Goal: Information Seeking & Learning: Learn about a topic

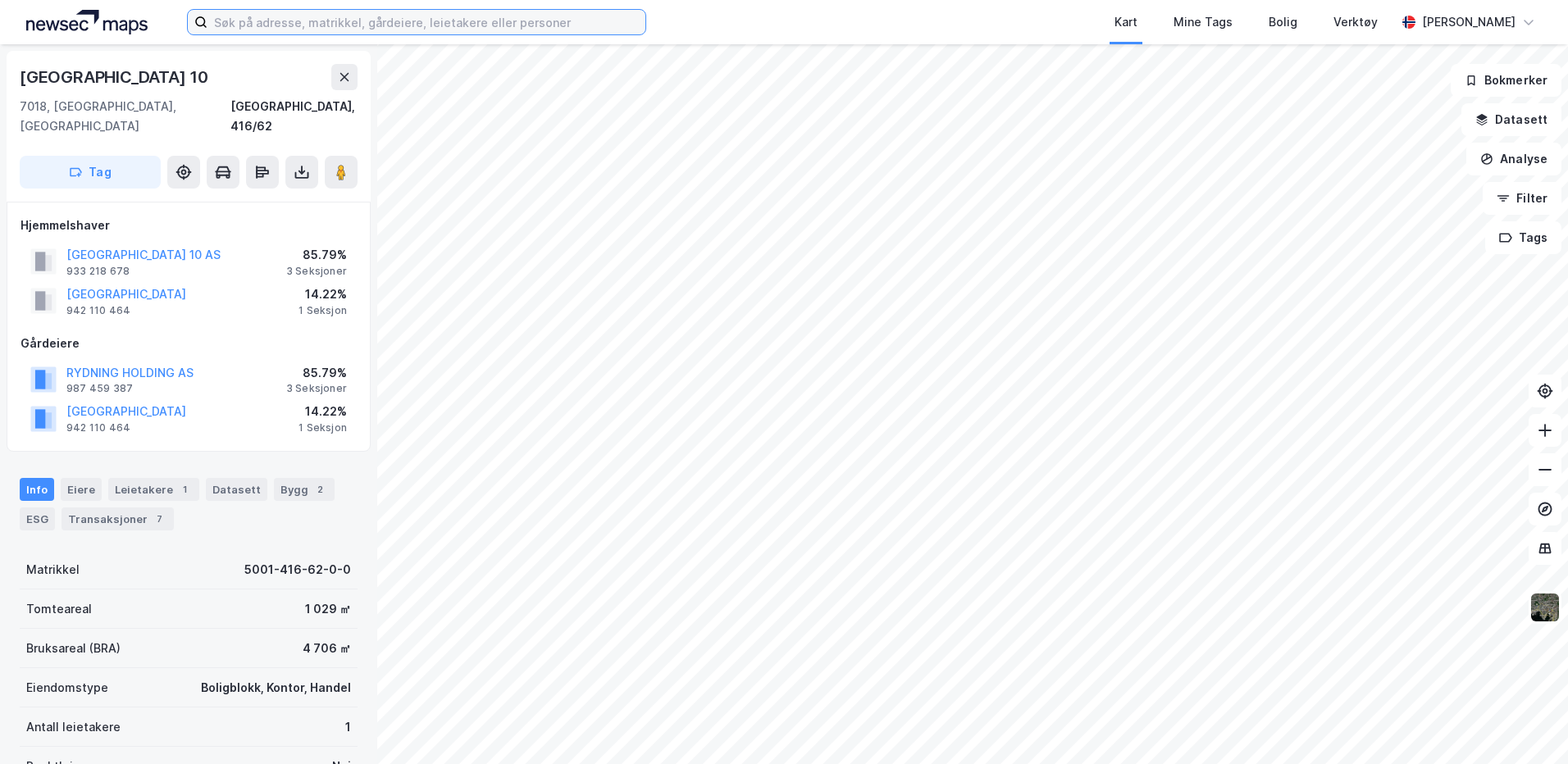
click at [237, 23] on input at bounding box center [427, 22] width 438 height 25
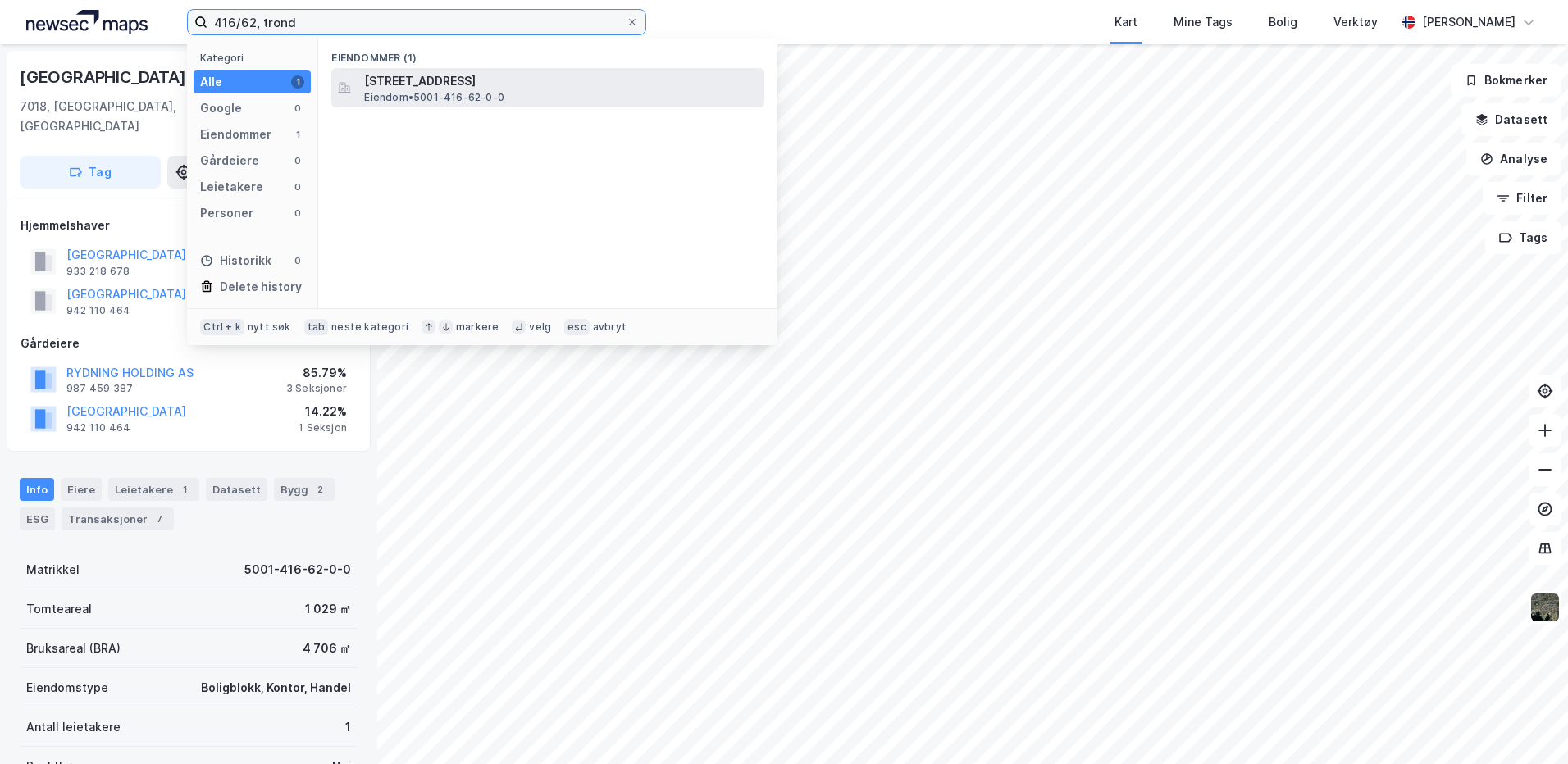
type input "416/62, trond"
click at [525, 86] on span "[STREET_ADDRESS]" at bounding box center [561, 81] width 394 height 19
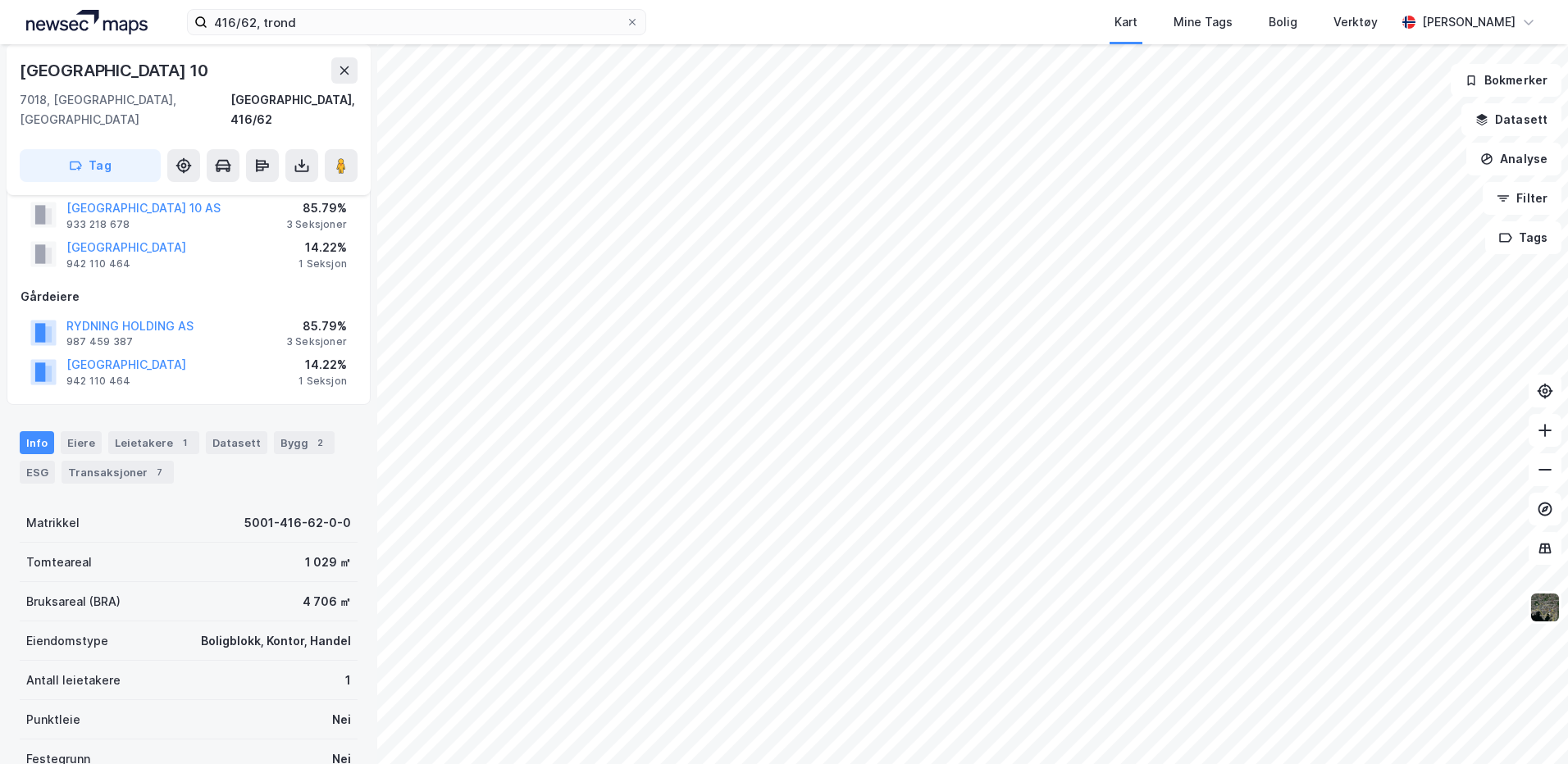
scroll to position [12, 0]
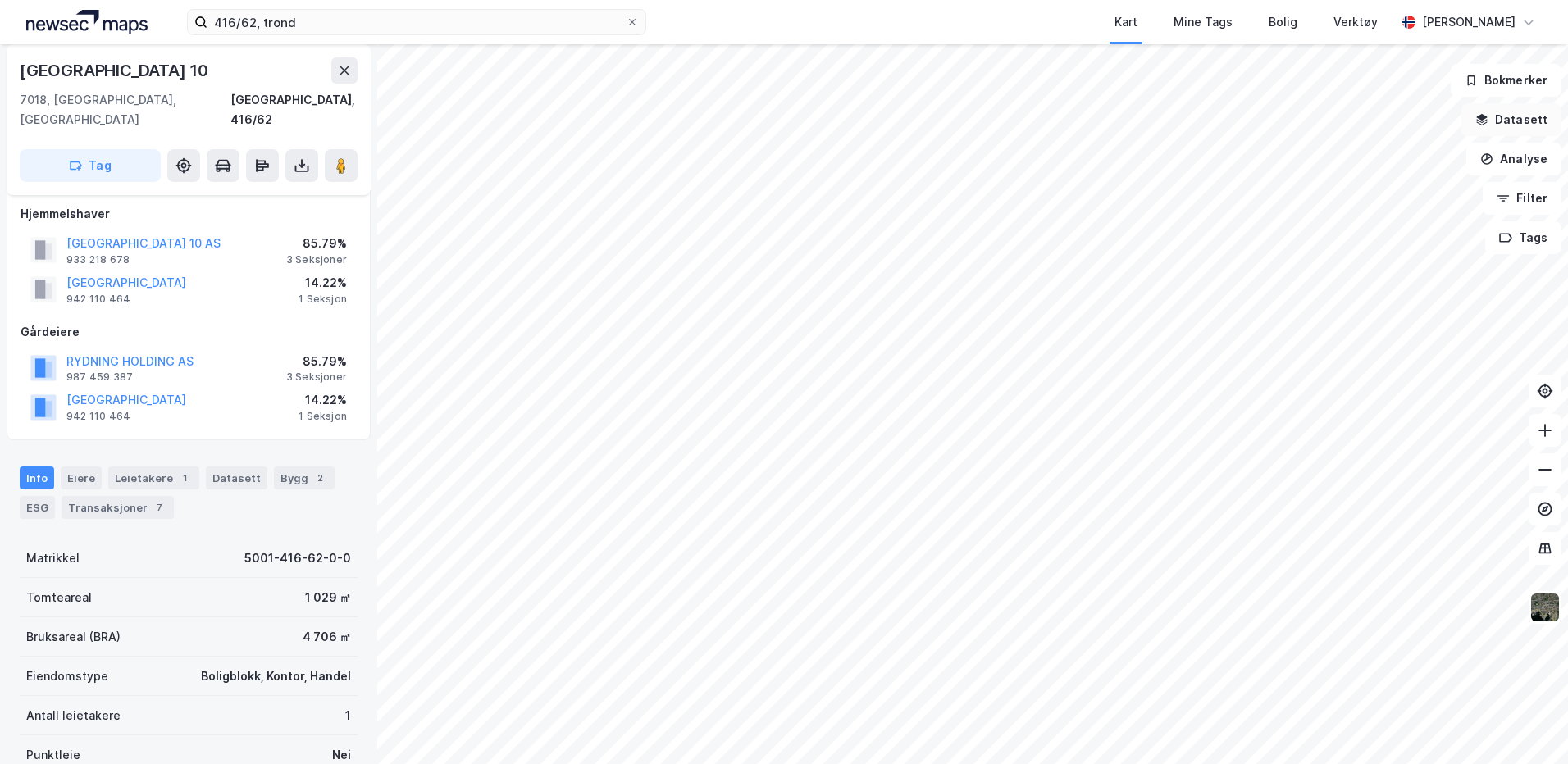
click at [977, 114] on button "Datasett" at bounding box center [1511, 119] width 100 height 33
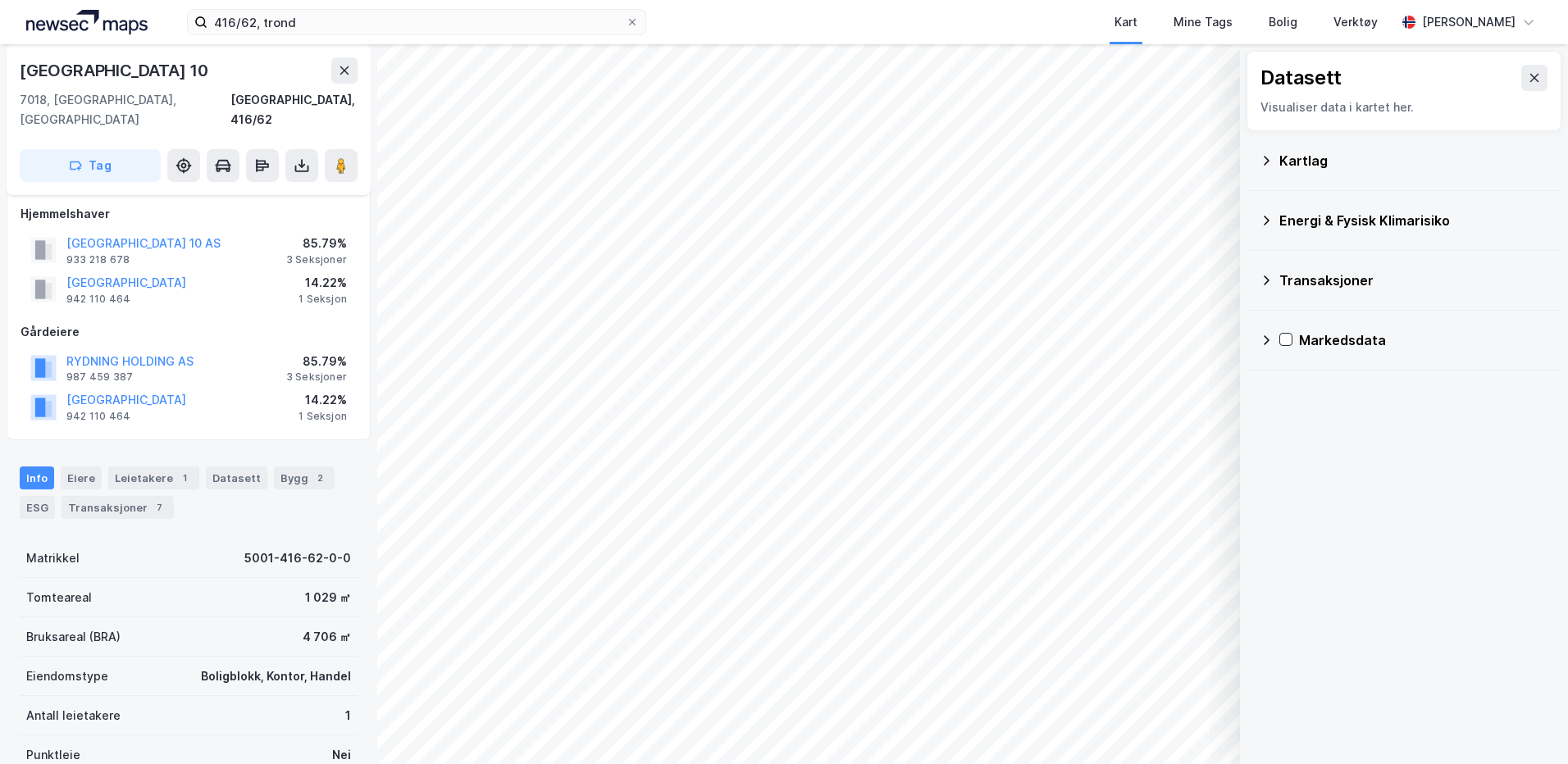
click at [977, 162] on icon at bounding box center [1267, 160] width 6 height 9
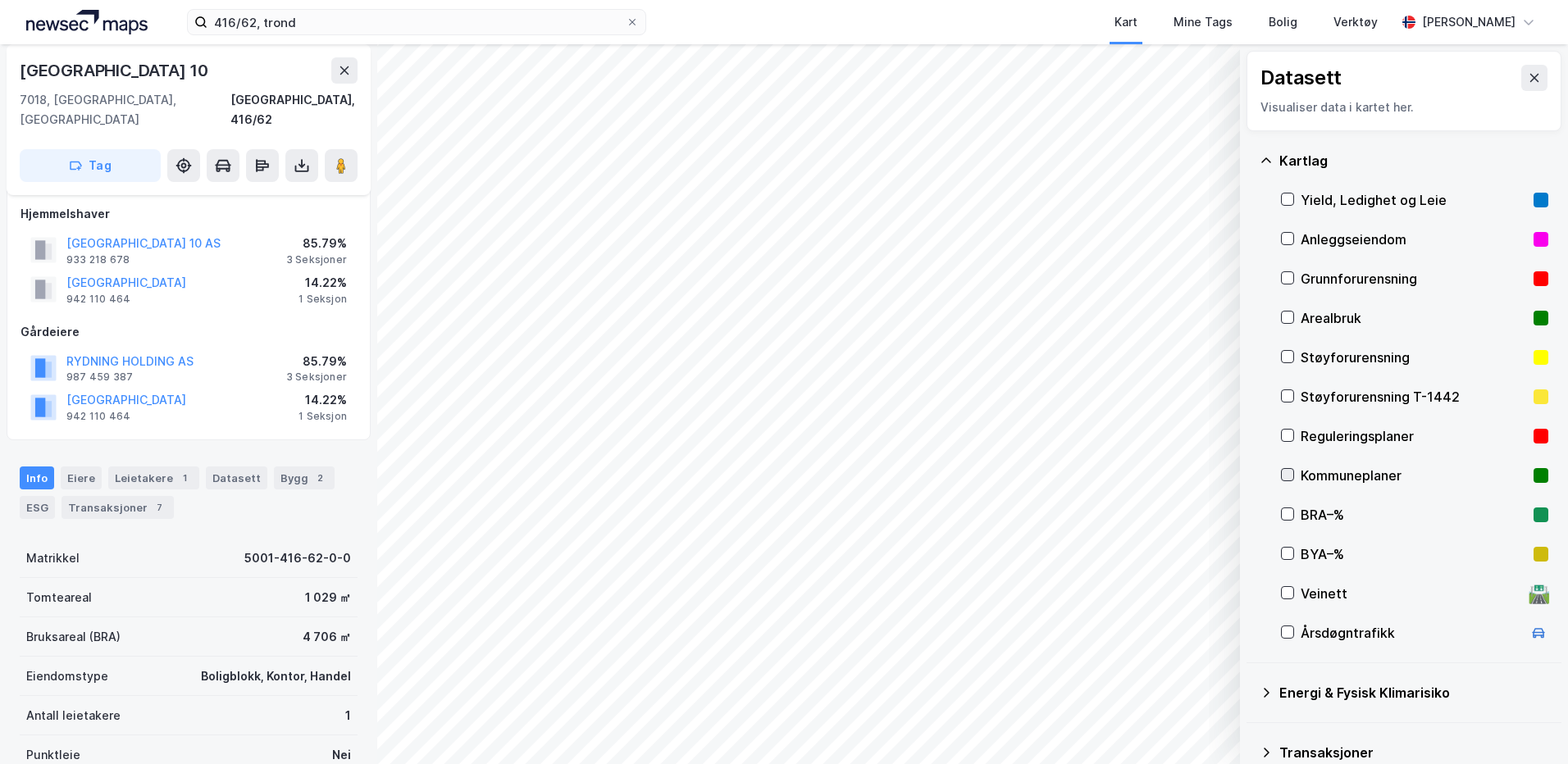
click at [977, 476] on icon at bounding box center [1287, 475] width 12 height 12
click at [977, 467] on div "Kommuneplaner" at bounding box center [1415, 475] width 267 height 39
click at [977, 429] on div at bounding box center [1288, 435] width 13 height 13
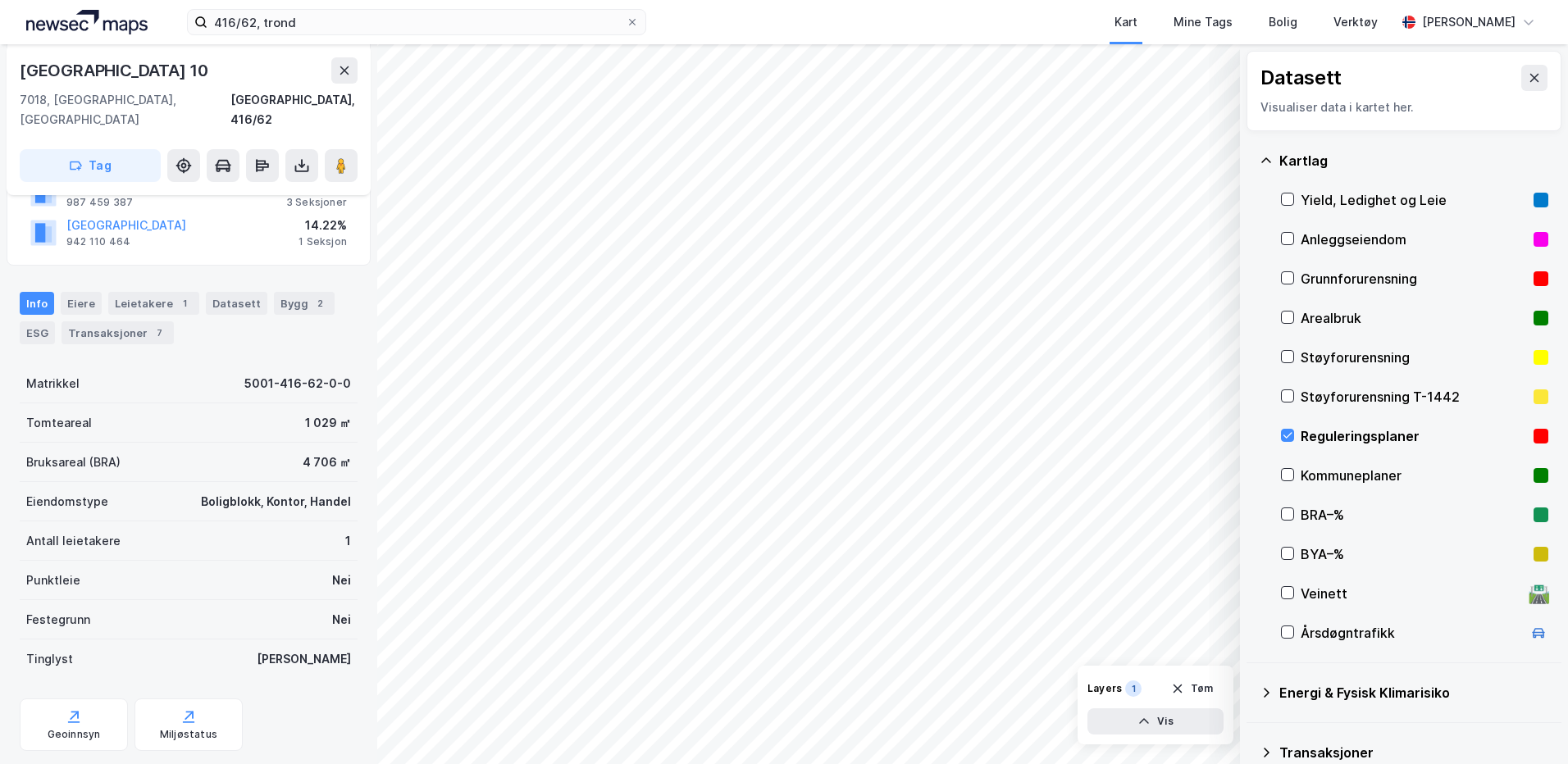
scroll to position [339, 0]
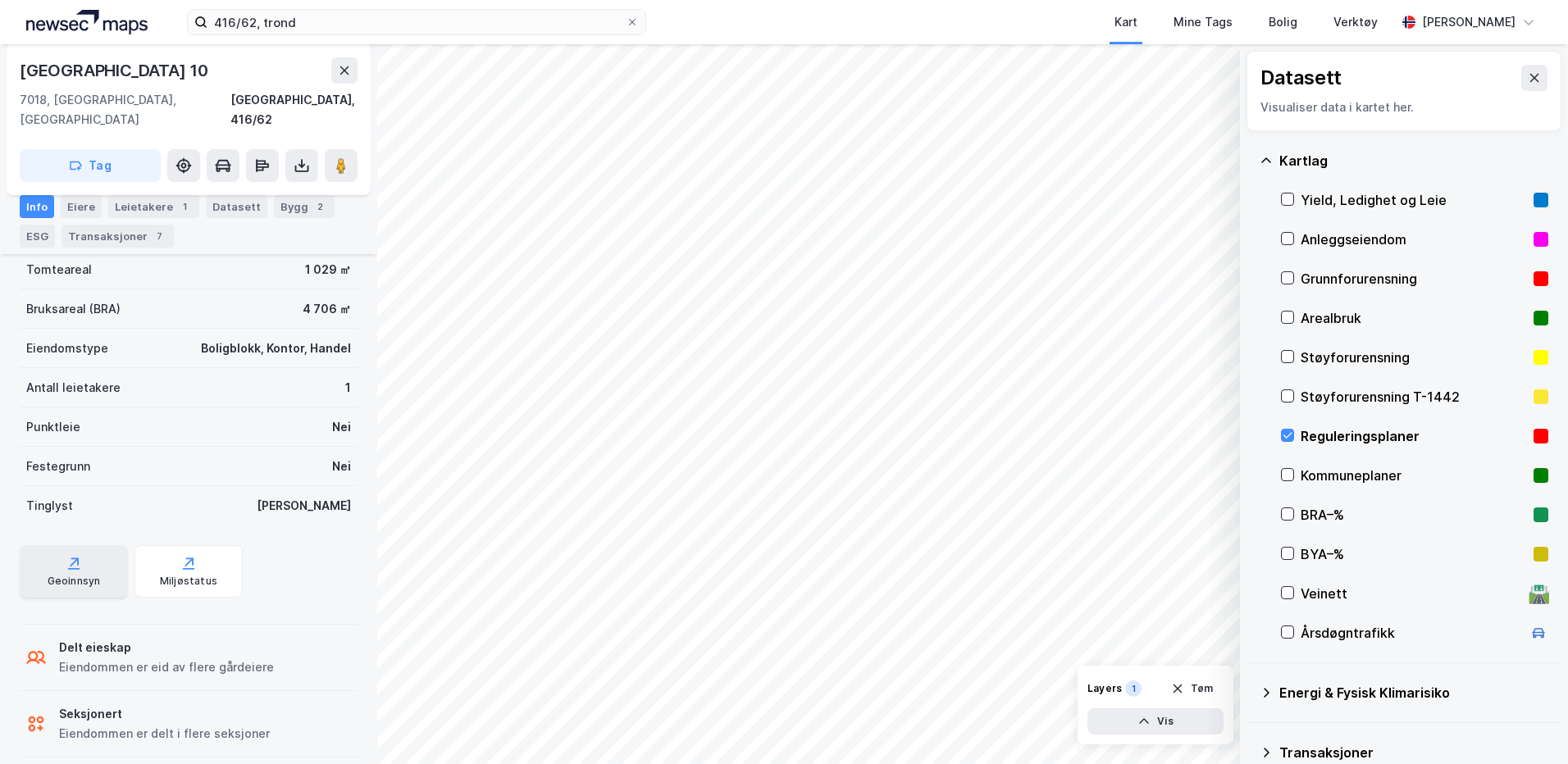
click at [87, 575] on div "Geoinnsyn" at bounding box center [73, 581] width 53 height 13
